Goal: Find specific page/section: Find specific page/section

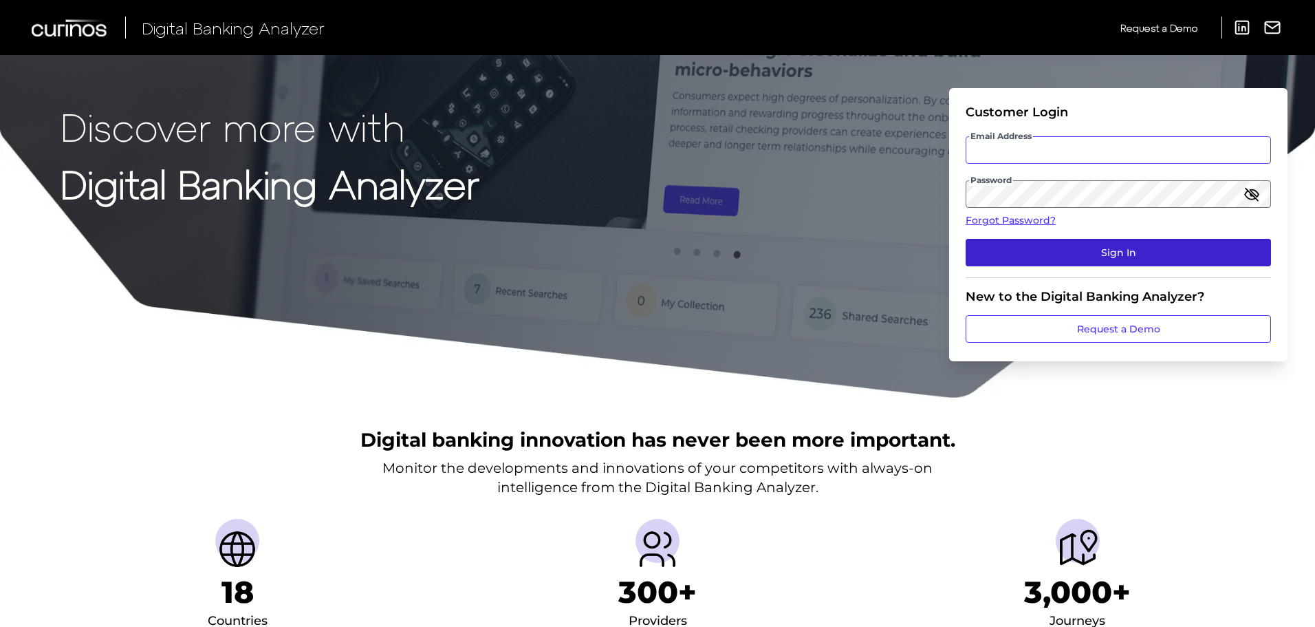
type input "[PERSON_NAME][EMAIL_ADDRESS][PERSON_NAME][DOMAIN_NAME]"
click at [1140, 250] on button "Sign In" at bounding box center [1118, 253] width 305 height 28
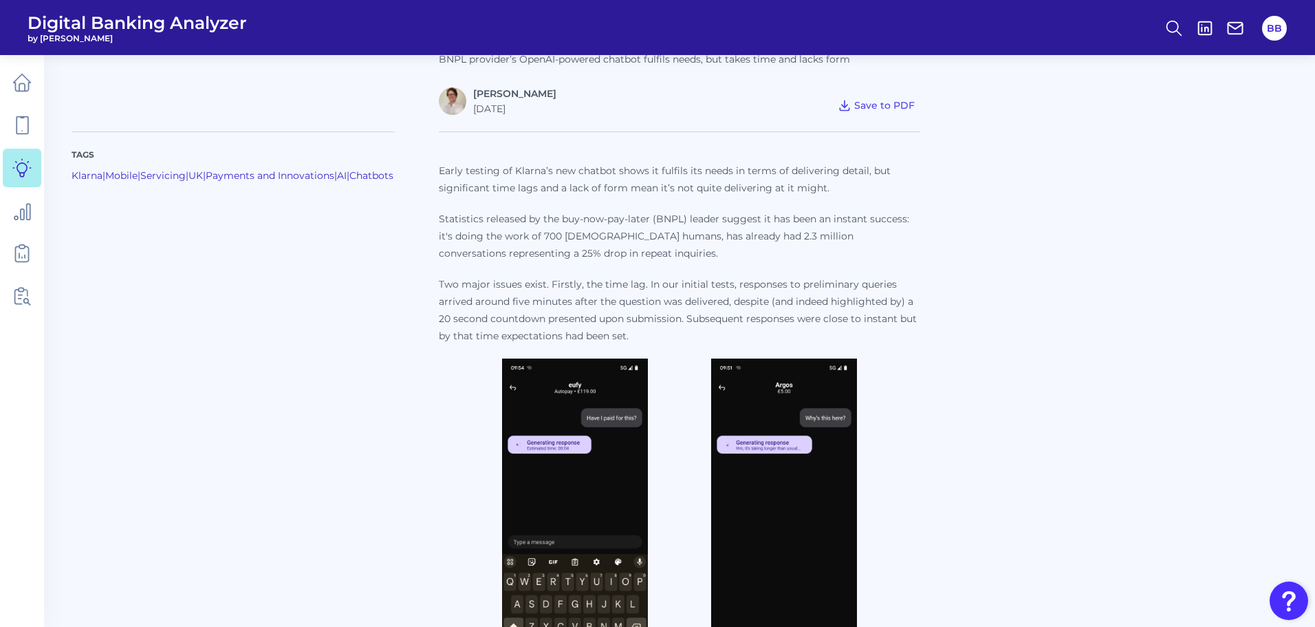
scroll to position [275, 0]
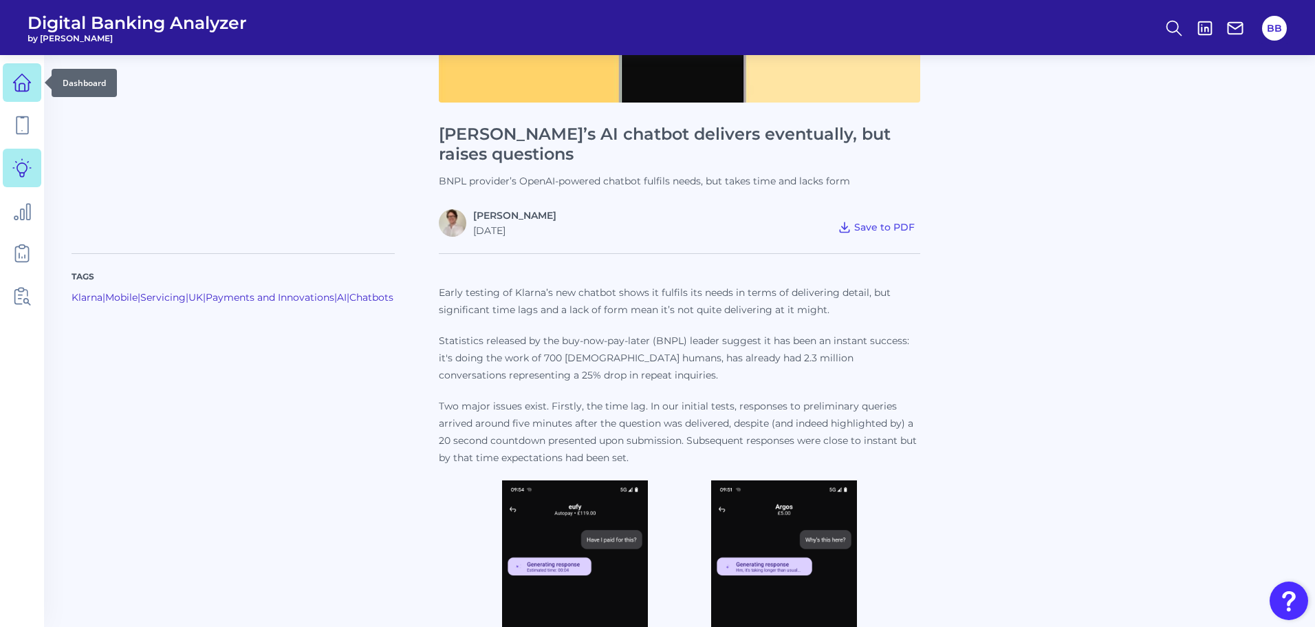
click at [25, 72] on link at bounding box center [22, 82] width 39 height 39
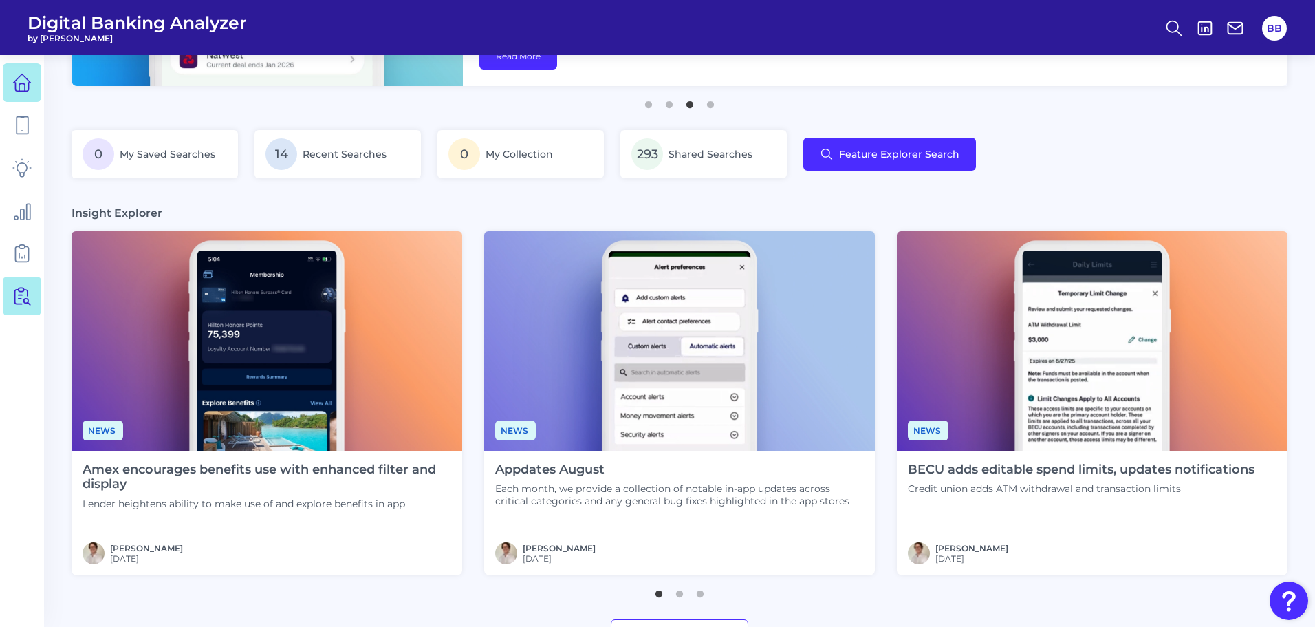
scroll to position [201, 0]
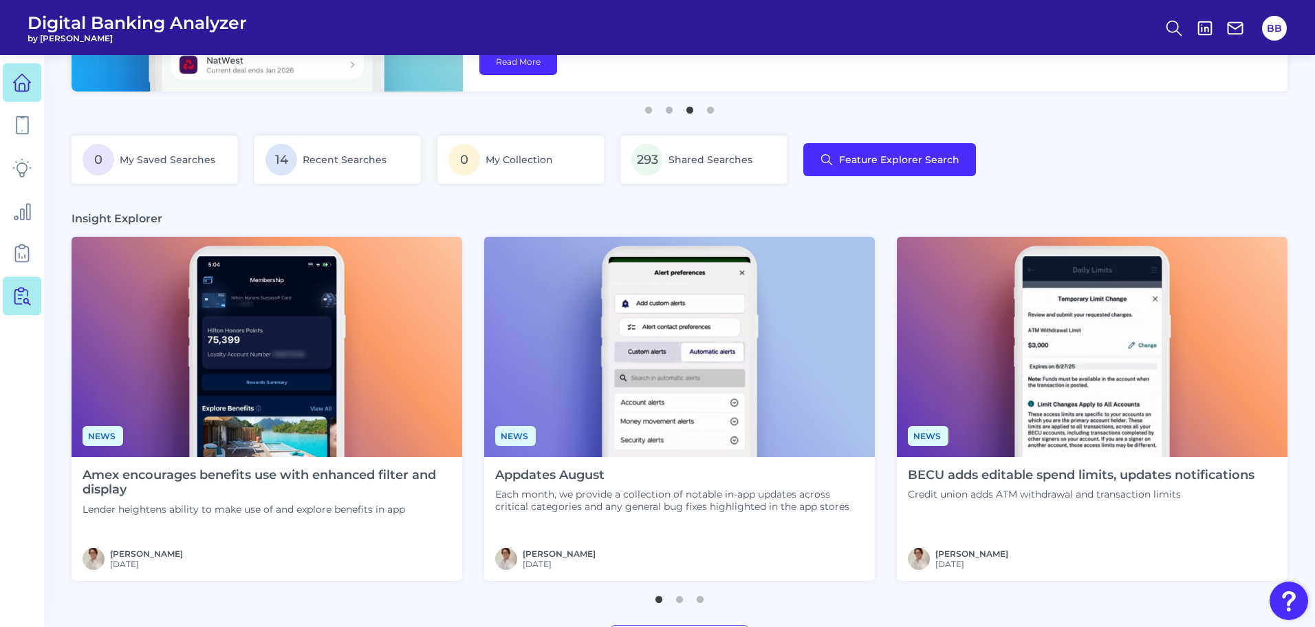
click at [20, 295] on icon at bounding box center [25, 296] width 12 height 17
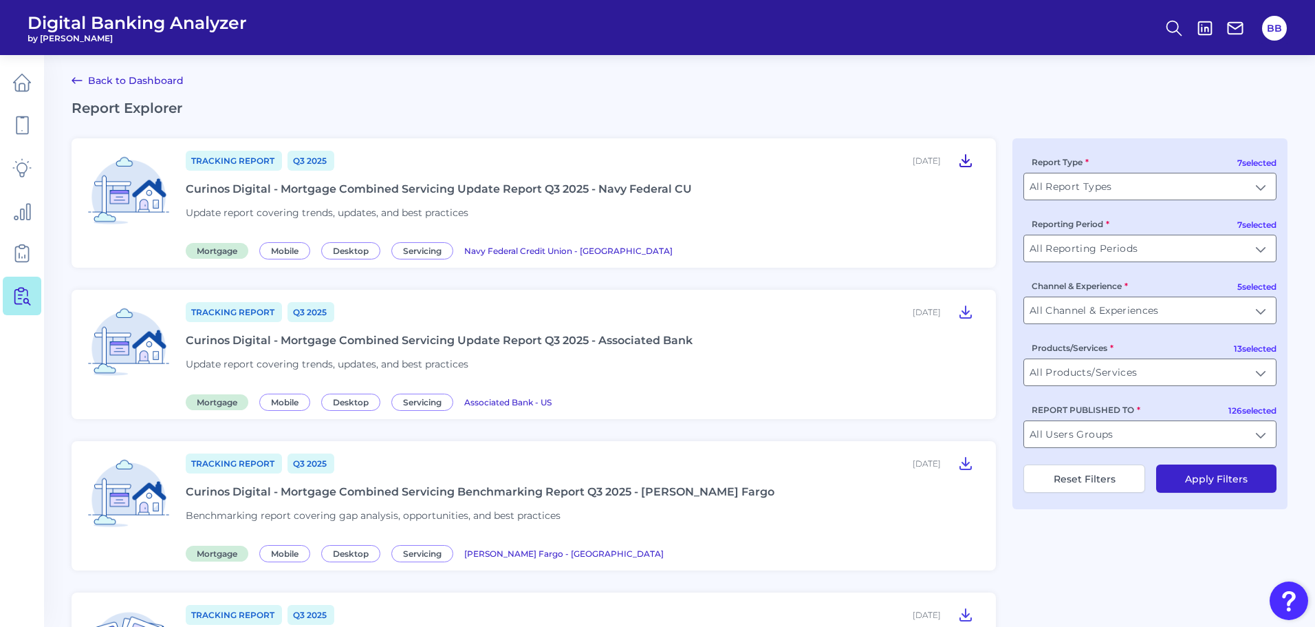
click at [969, 163] on icon at bounding box center [966, 160] width 17 height 17
click at [21, 252] on icon at bounding box center [21, 253] width 19 height 19
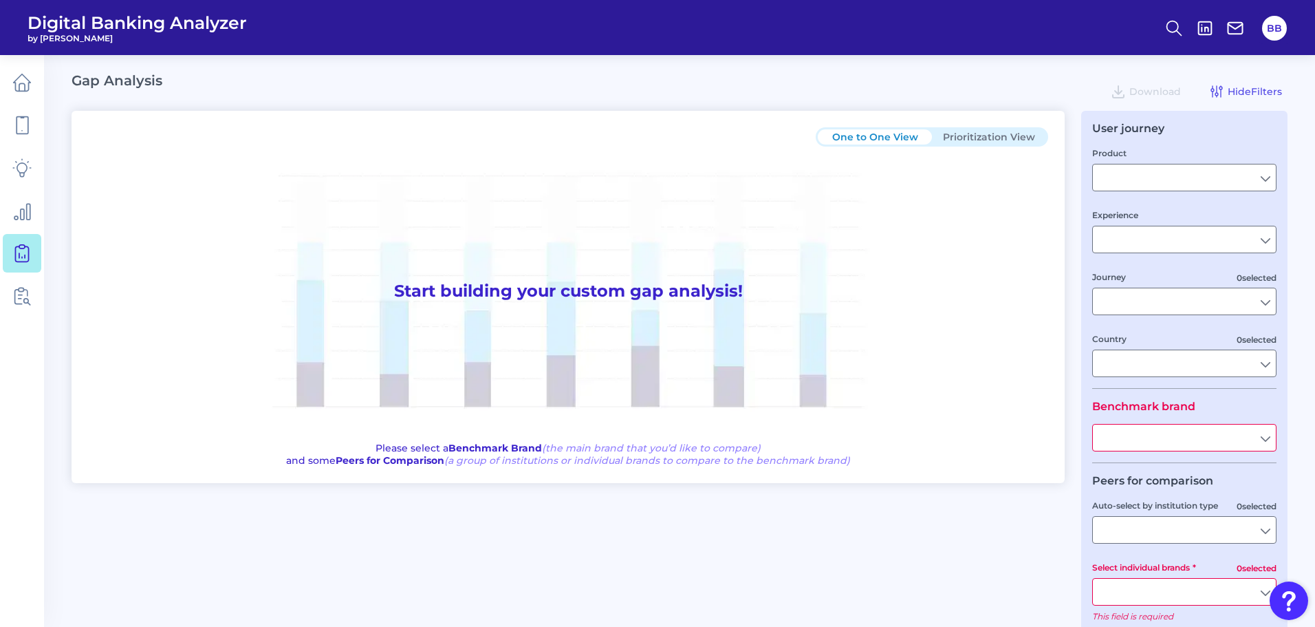
type input "Checking / Current Account"
type input "Mobile Servicing"
type input "Pre-Login Area, New Customer Onboarding, Login & Authentication, Accounts and t…"
type input "[GEOGRAPHIC_DATA]"
type input "All Select individual brands"
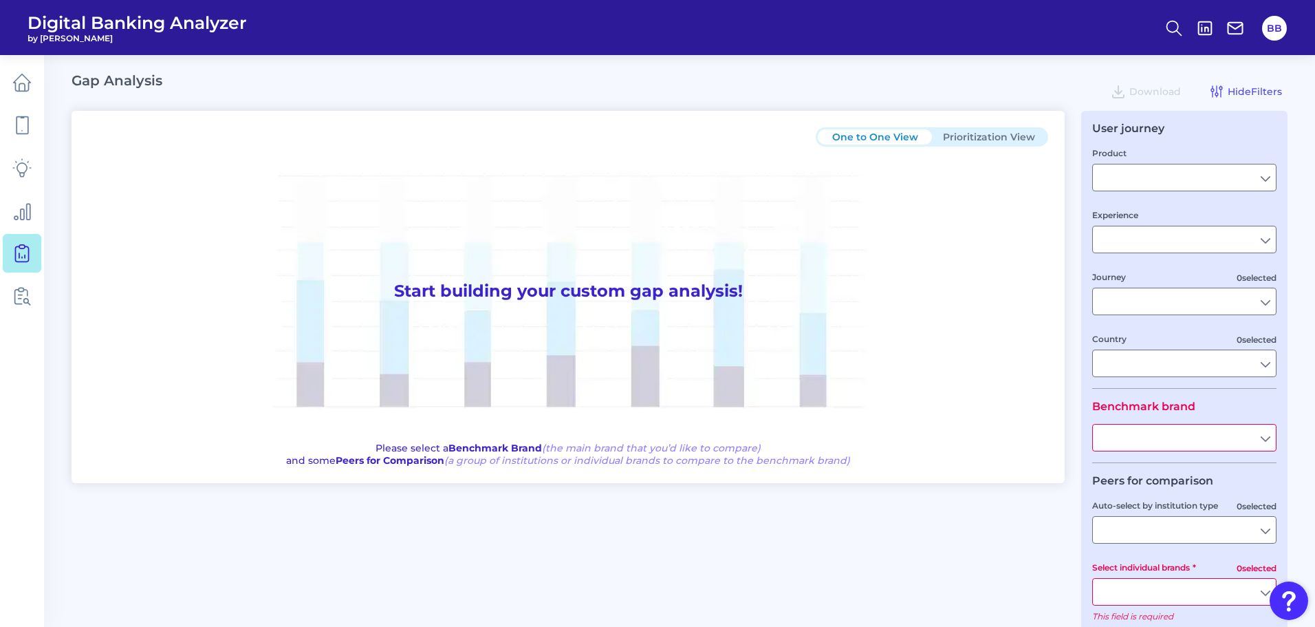
type input "All Journeys"
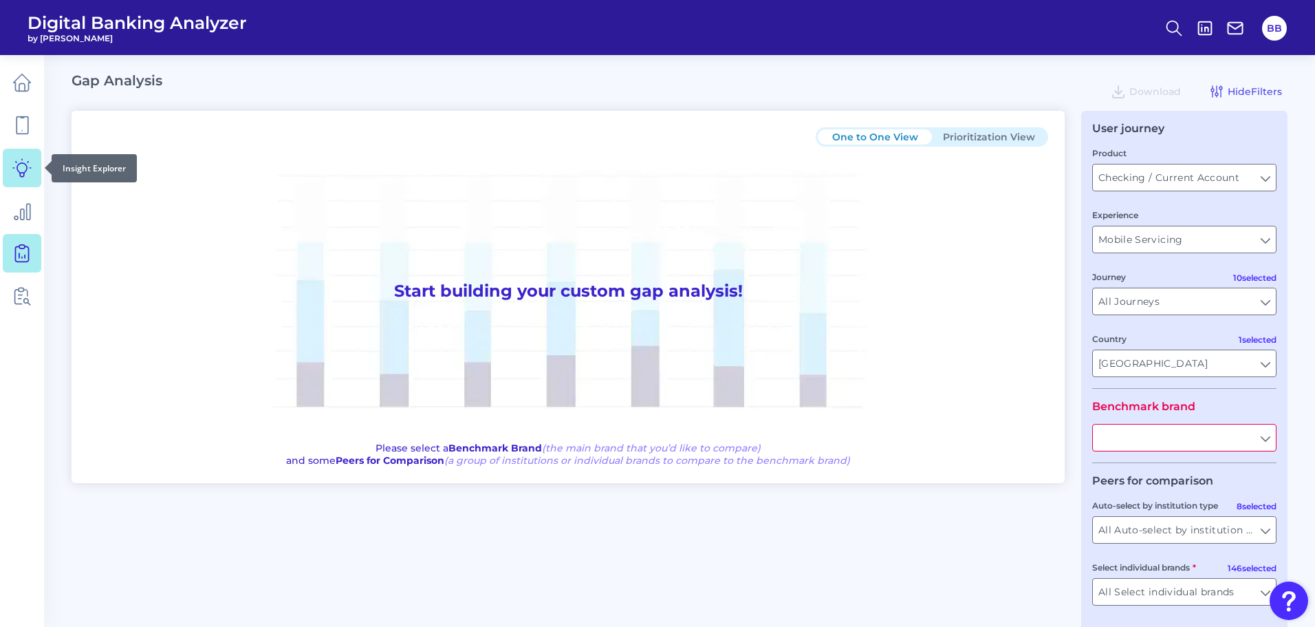
click at [17, 178] on link at bounding box center [22, 168] width 39 height 39
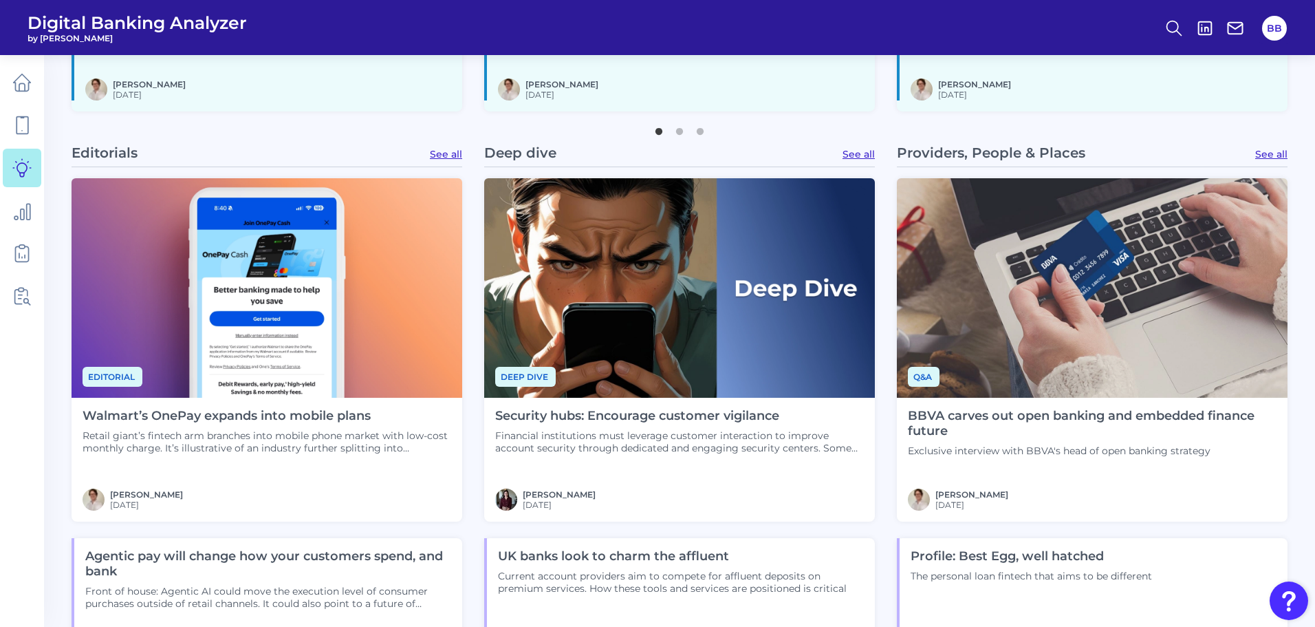
scroll to position [894, 0]
